Goal: Entertainment & Leisure: Consume media (video, audio)

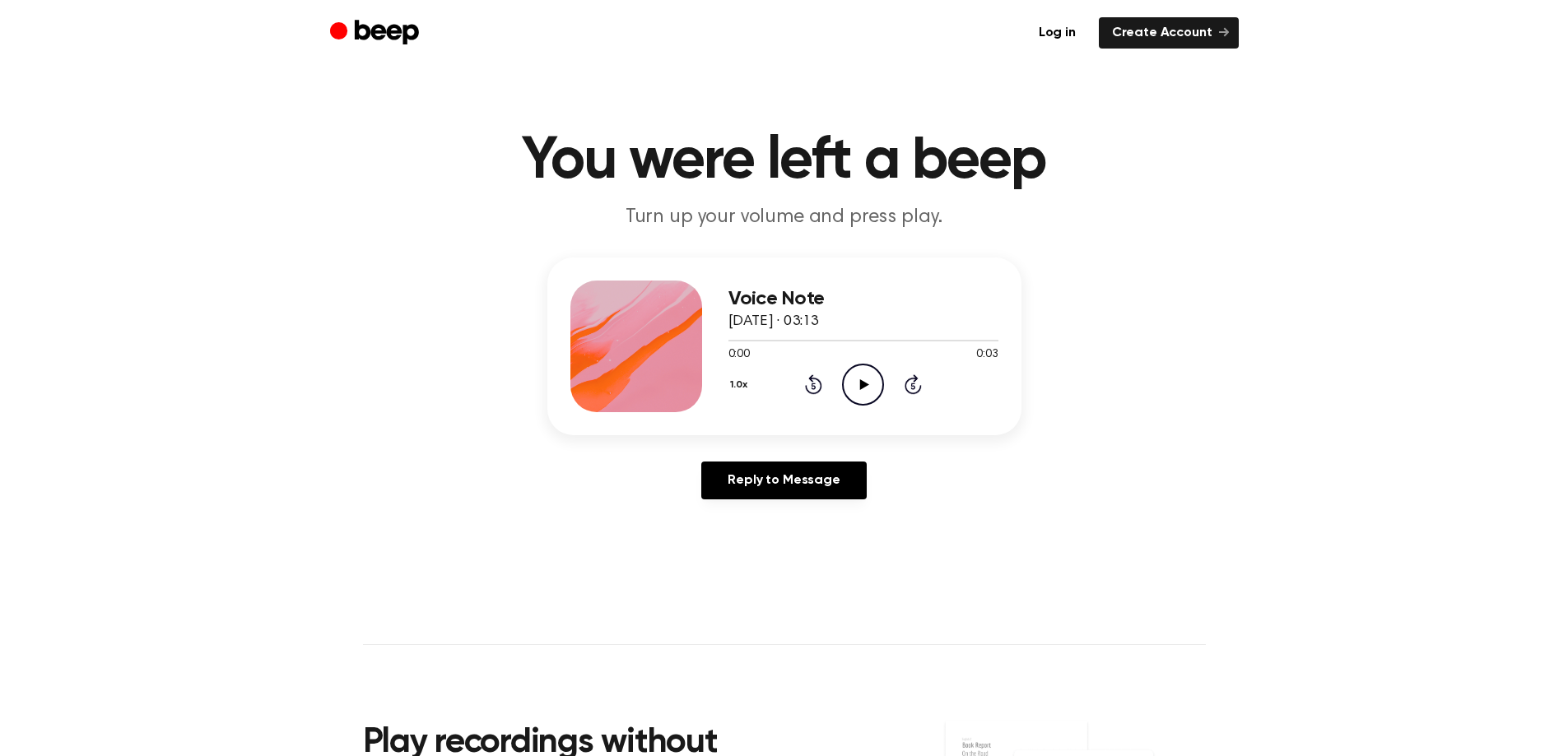
click at [865, 393] on icon "Play Audio" at bounding box center [862, 385] width 42 height 42
click at [866, 391] on icon "Pause Audio" at bounding box center [862, 385] width 42 height 42
click at [866, 391] on icon "Play Audio" at bounding box center [862, 385] width 42 height 42
click at [861, 388] on icon at bounding box center [864, 385] width 9 height 11
click at [865, 389] on icon "Play Audio" at bounding box center [862, 385] width 42 height 42
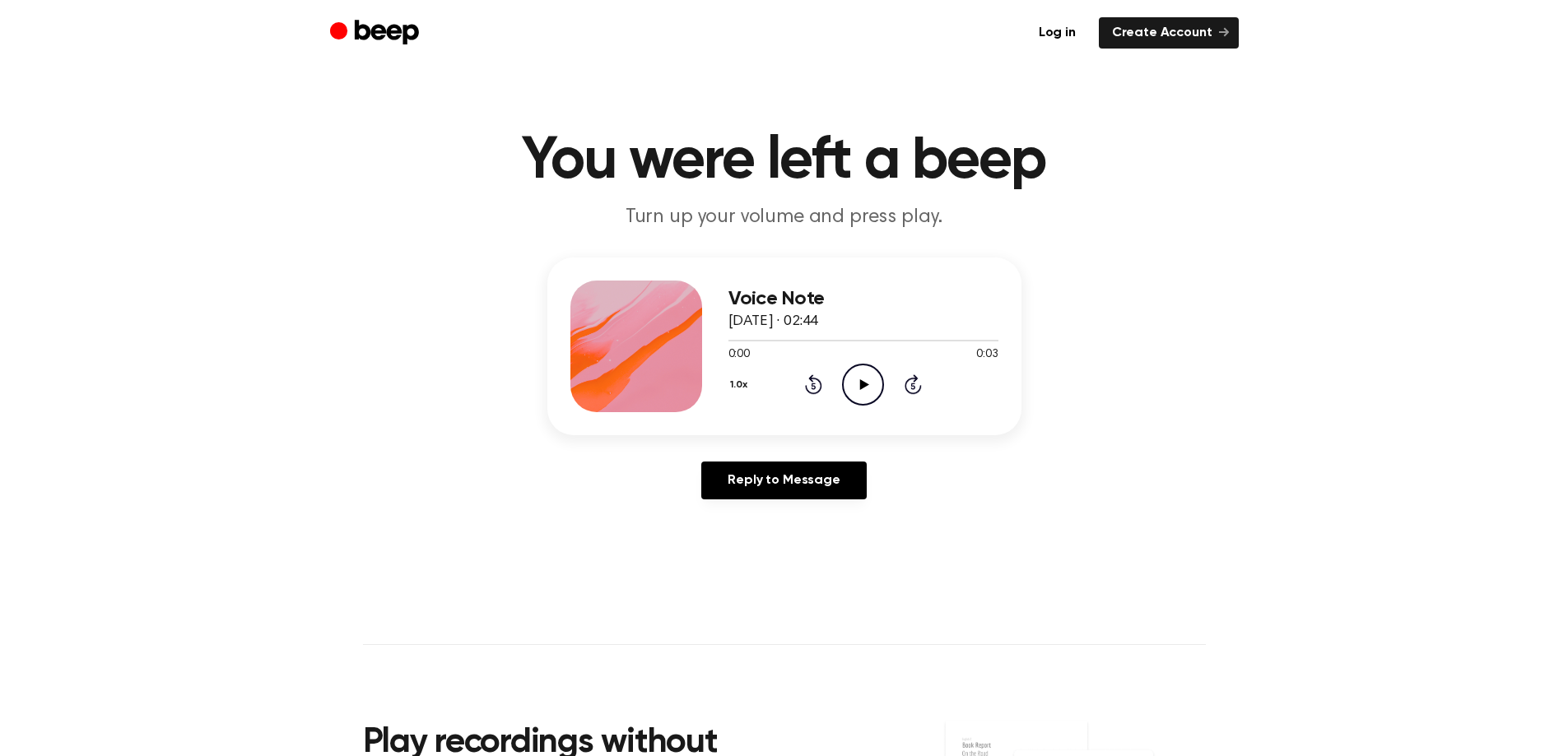
click at [855, 383] on icon "Play Audio" at bounding box center [862, 385] width 42 height 42
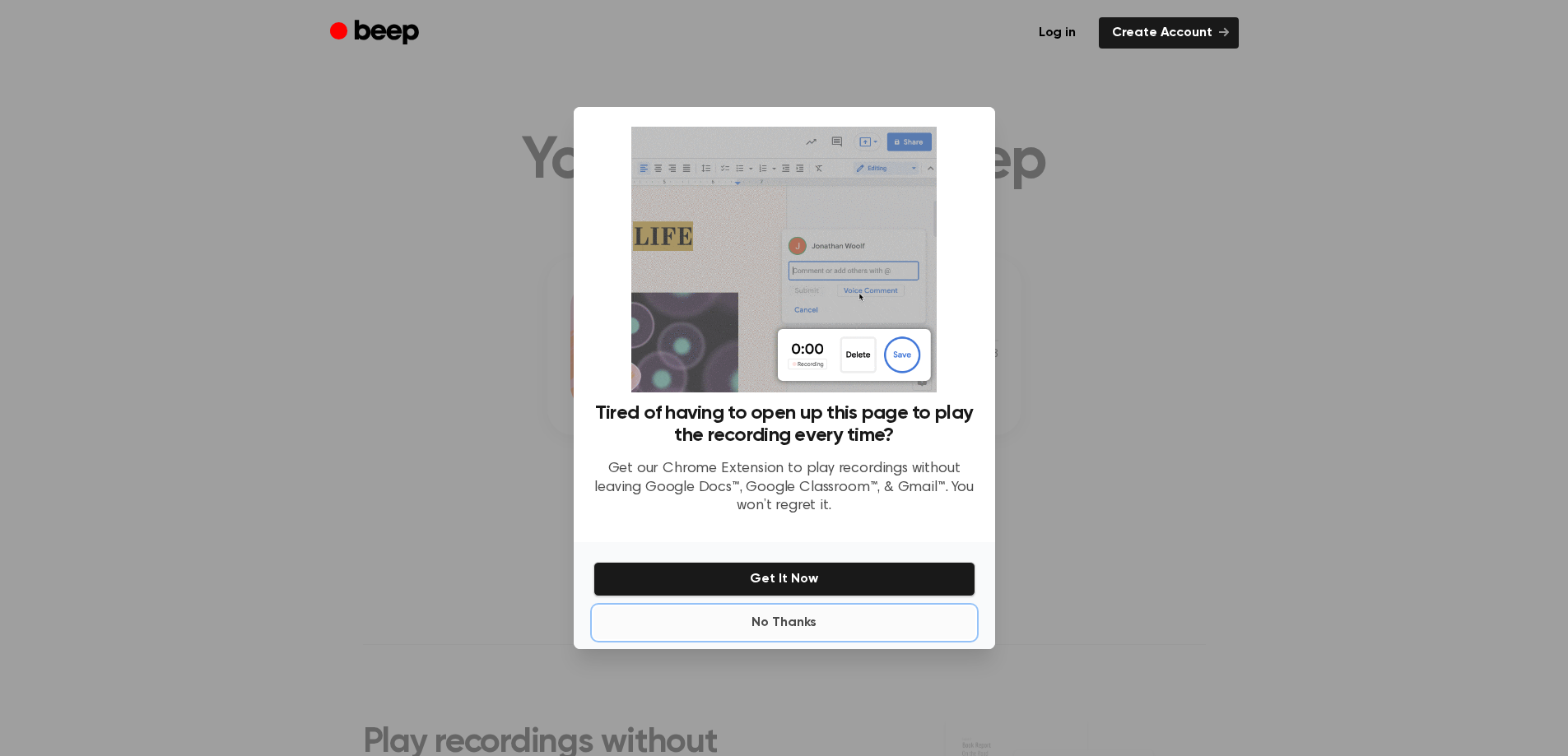
click at [801, 630] on button "No Thanks" at bounding box center [784, 623] width 382 height 33
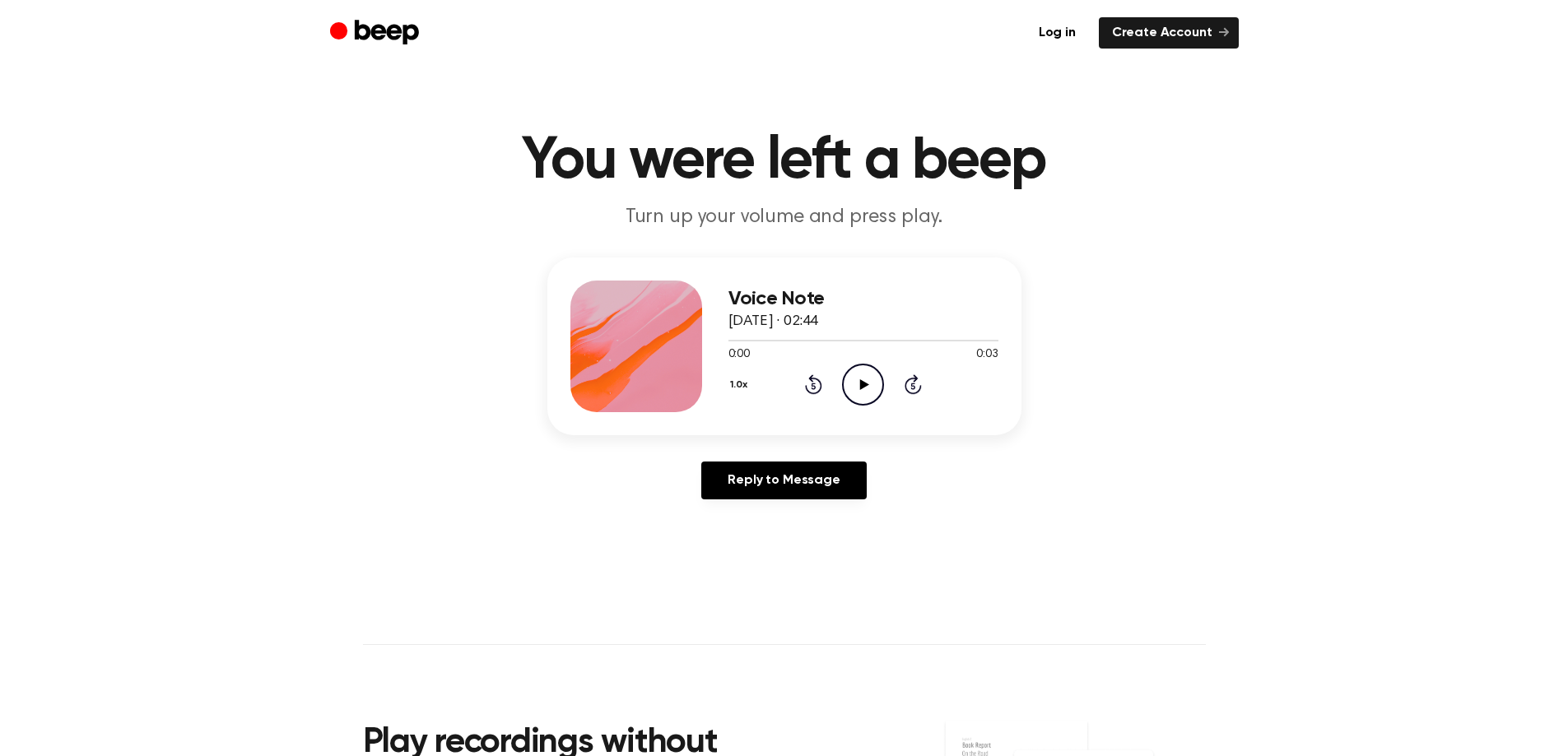
click at [863, 385] on icon at bounding box center [864, 385] width 9 height 11
click at [868, 391] on icon "Play Audio" at bounding box center [862, 385] width 42 height 42
click at [853, 388] on icon "Play Audio" at bounding box center [862, 385] width 42 height 42
click at [850, 390] on icon "Play Audio" at bounding box center [862, 385] width 42 height 42
click at [853, 373] on icon "Play Audio" at bounding box center [862, 385] width 42 height 42
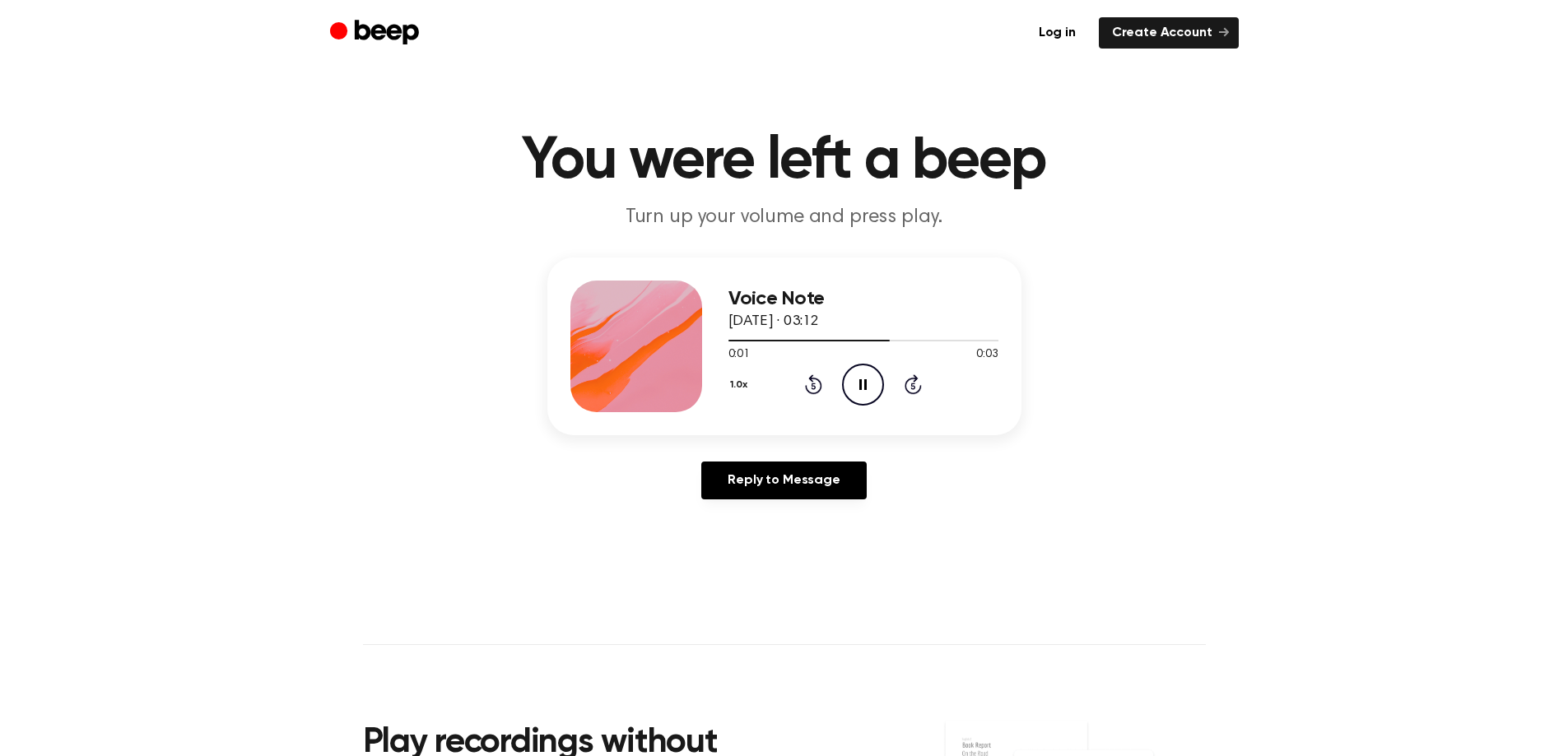
click at [858, 376] on icon "Pause Audio" at bounding box center [862, 385] width 42 height 42
click at [861, 376] on icon "Play Audio" at bounding box center [862, 385] width 42 height 42
drag, startPoint x: 855, startPoint y: 343, endPoint x: 857, endPoint y: 352, distance: 9.2
click at [856, 343] on div at bounding box center [863, 340] width 270 height 13
click at [865, 388] on icon "Play Audio" at bounding box center [862, 385] width 42 height 42
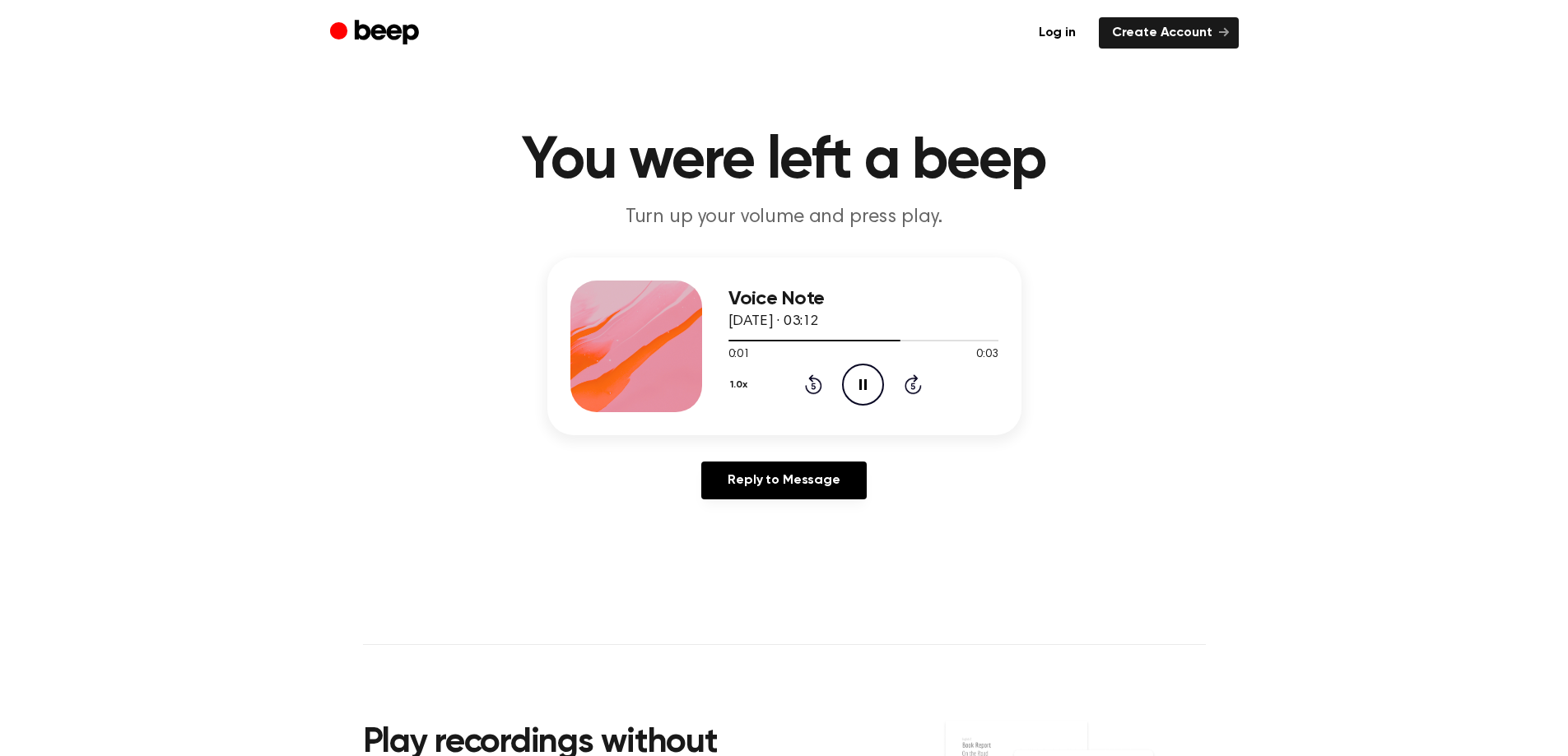
click at [856, 378] on icon "Pause Audio" at bounding box center [862, 385] width 42 height 42
click at [856, 378] on icon "Play Audio" at bounding box center [862, 385] width 42 height 42
click at [856, 378] on icon "Pause Audio" at bounding box center [862, 385] width 42 height 42
click at [856, 378] on icon "Play Audio" at bounding box center [862, 385] width 42 height 42
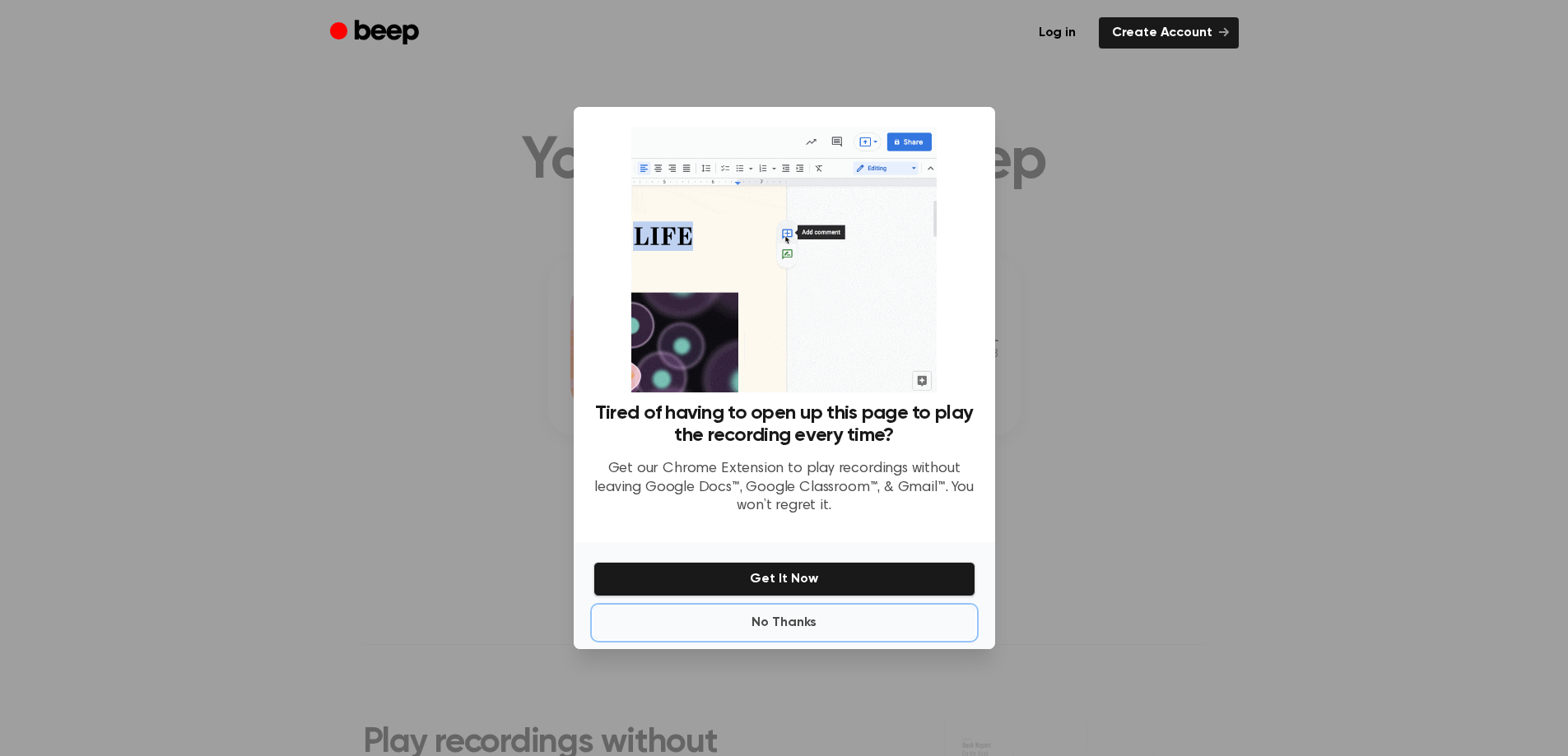
drag, startPoint x: 803, startPoint y: 621, endPoint x: 800, endPoint y: 599, distance: 22.2
click at [798, 620] on button "No Thanks" at bounding box center [784, 623] width 382 height 33
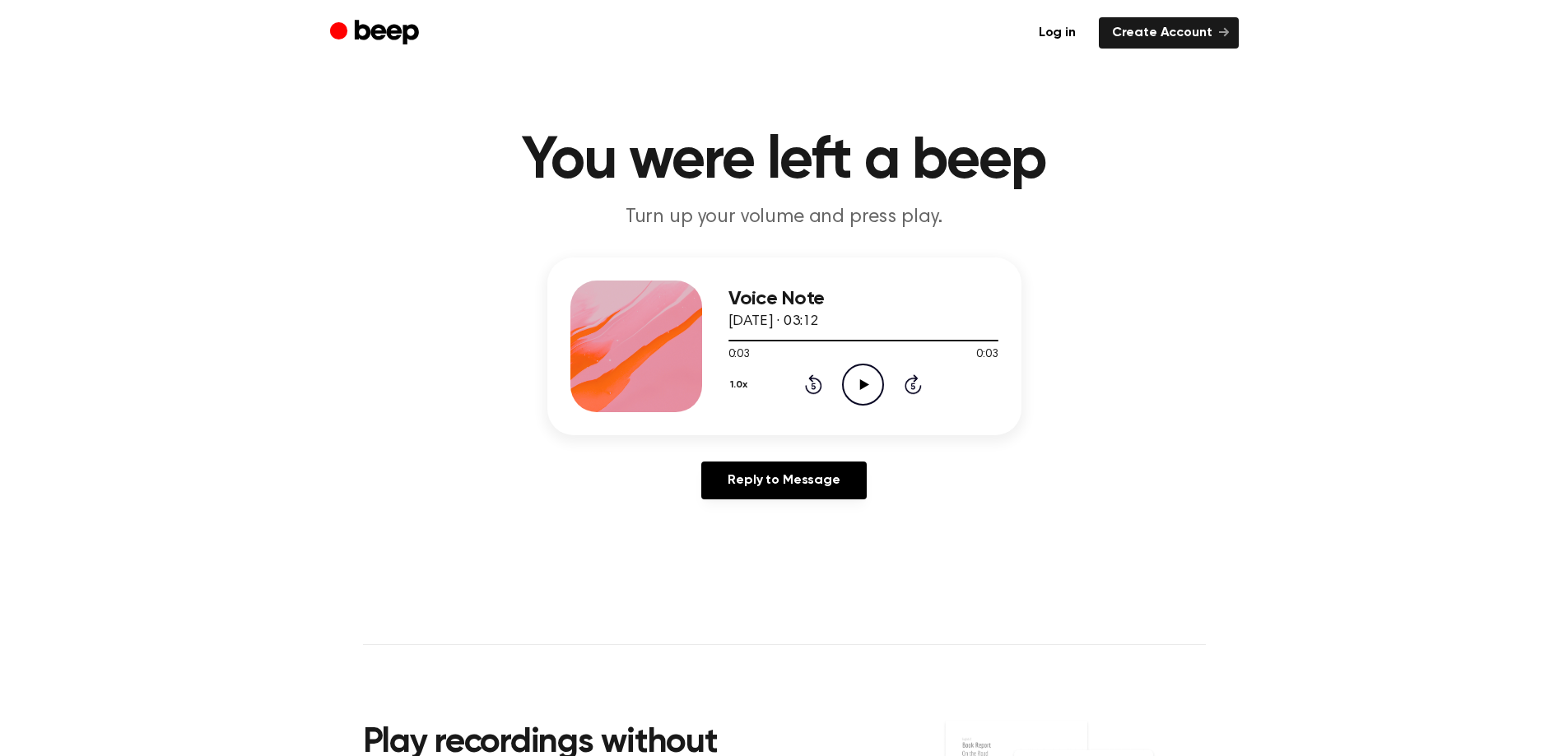
click at [852, 380] on icon "Play Audio" at bounding box center [862, 385] width 42 height 42
click at [840, 380] on div "1.0x Rewind 5 seconds Play Audio Skip 5 seconds" at bounding box center [863, 385] width 270 height 42
click at [866, 385] on icon at bounding box center [864, 385] width 9 height 11
click at [866, 385] on icon at bounding box center [862, 385] width 7 height 11
click at [866, 385] on icon at bounding box center [864, 385] width 9 height 11
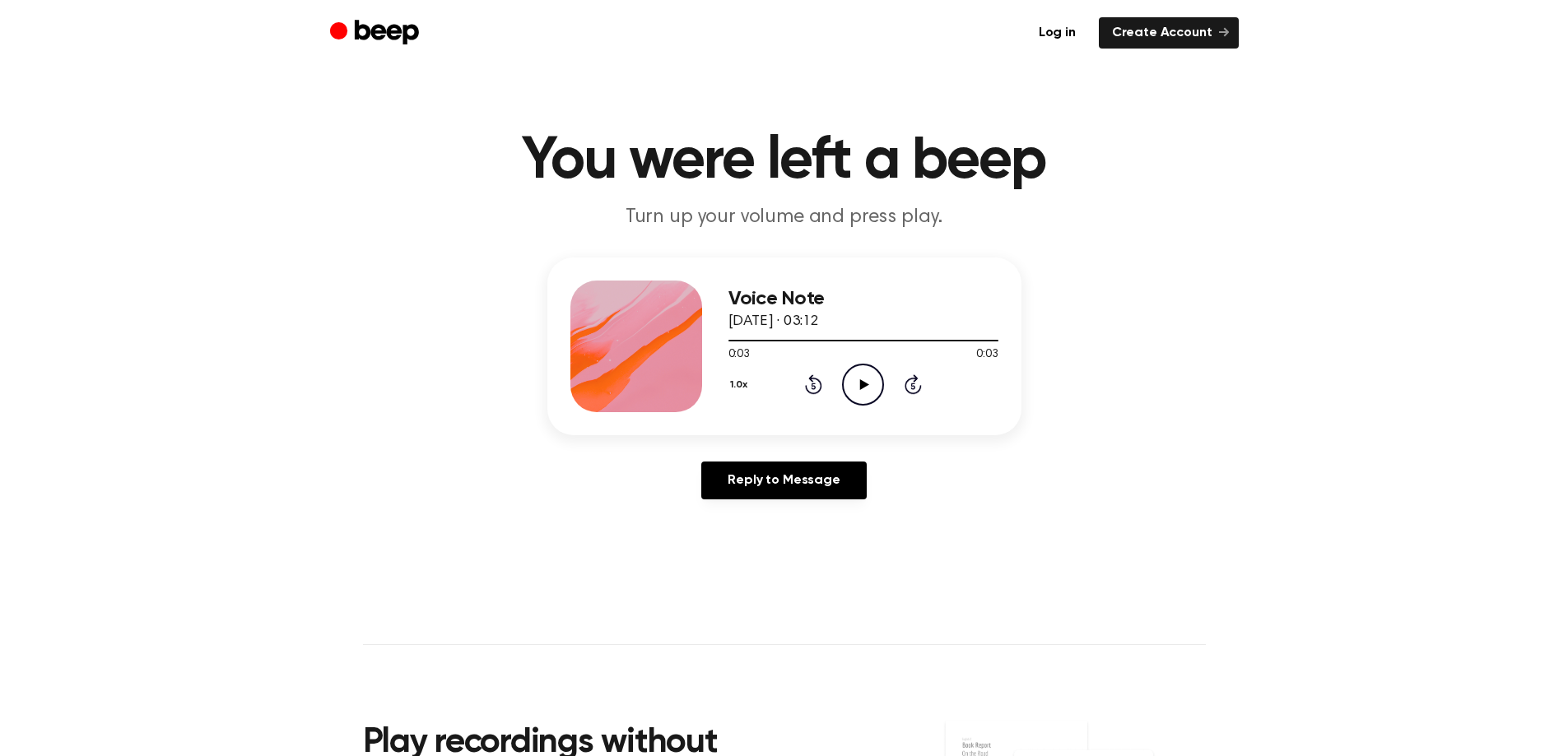
click at [866, 394] on icon "Play Audio" at bounding box center [862, 385] width 42 height 42
click at [866, 385] on icon at bounding box center [864, 385] width 9 height 11
click at [856, 376] on icon "Play Audio" at bounding box center [862, 385] width 42 height 42
click at [862, 384] on icon at bounding box center [864, 385] width 9 height 11
click at [842, 385] on circle at bounding box center [862, 385] width 40 height 40
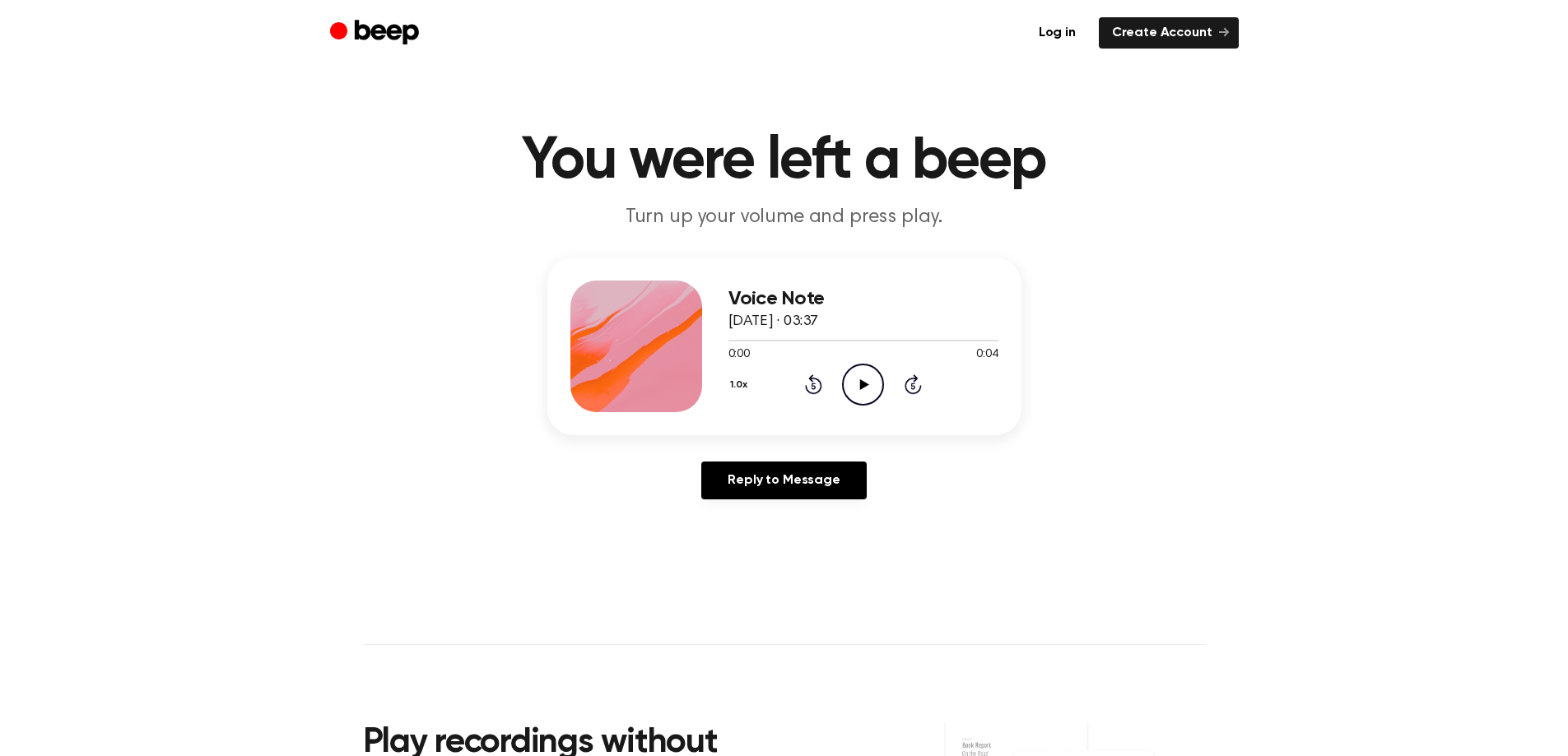
click at [859, 383] on icon "Play Audio" at bounding box center [862, 385] width 42 height 42
click at [859, 376] on icon "Play Audio" at bounding box center [862, 385] width 42 height 42
click at [873, 384] on icon "Play Audio" at bounding box center [862, 385] width 42 height 42
click at [862, 385] on icon at bounding box center [864, 385] width 9 height 11
drag, startPoint x: 858, startPoint y: 416, endPoint x: 871, endPoint y: 384, distance: 34.5
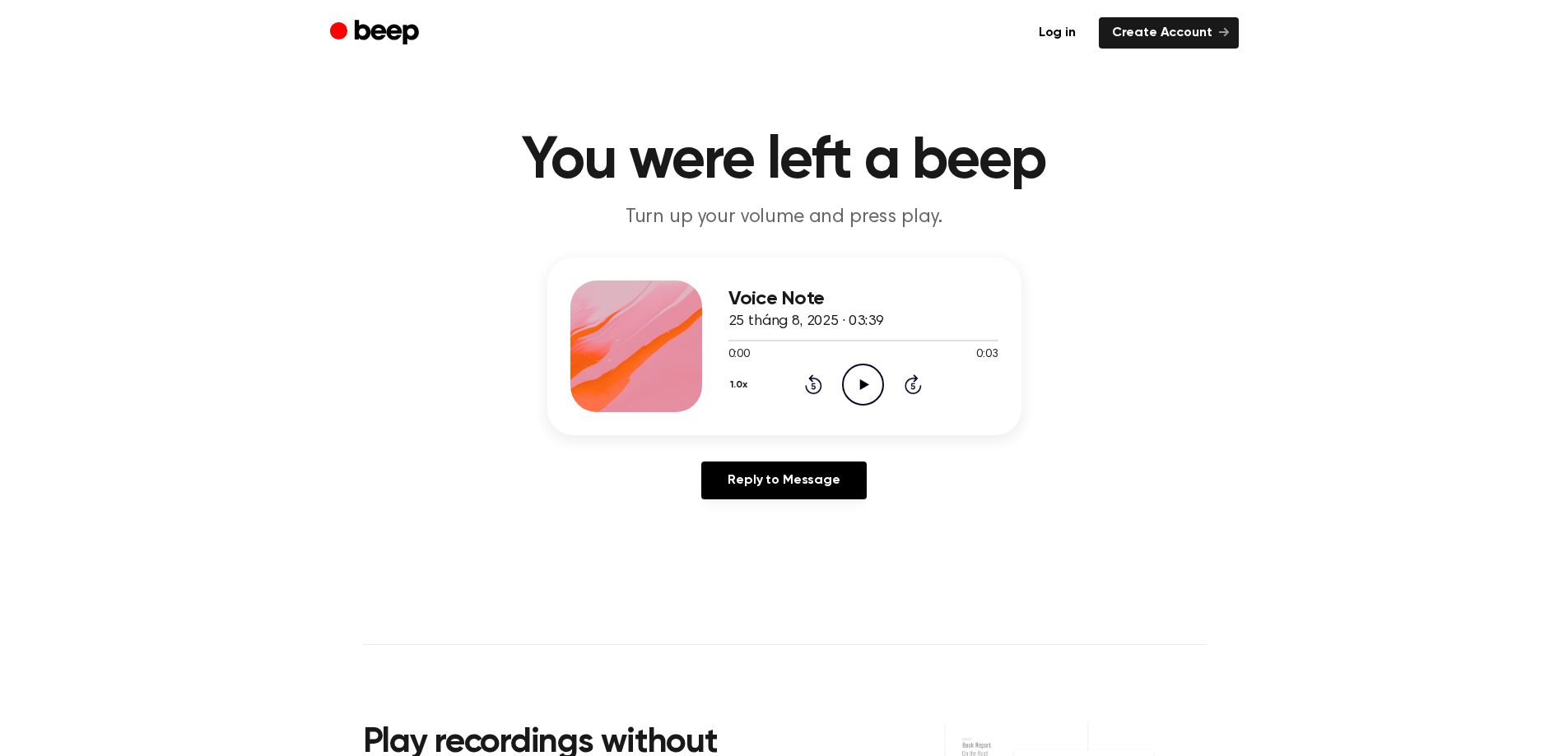
click at [858, 415] on div "Voice Note 25 tháng 8, 2025 · 03:39 0:00 0:03 Your browser does not support the…" at bounding box center [785, 347] width 474 height 178
click at [871, 384] on icon "Play Audio" at bounding box center [862, 385] width 42 height 42
